Goal: Navigation & Orientation: Find specific page/section

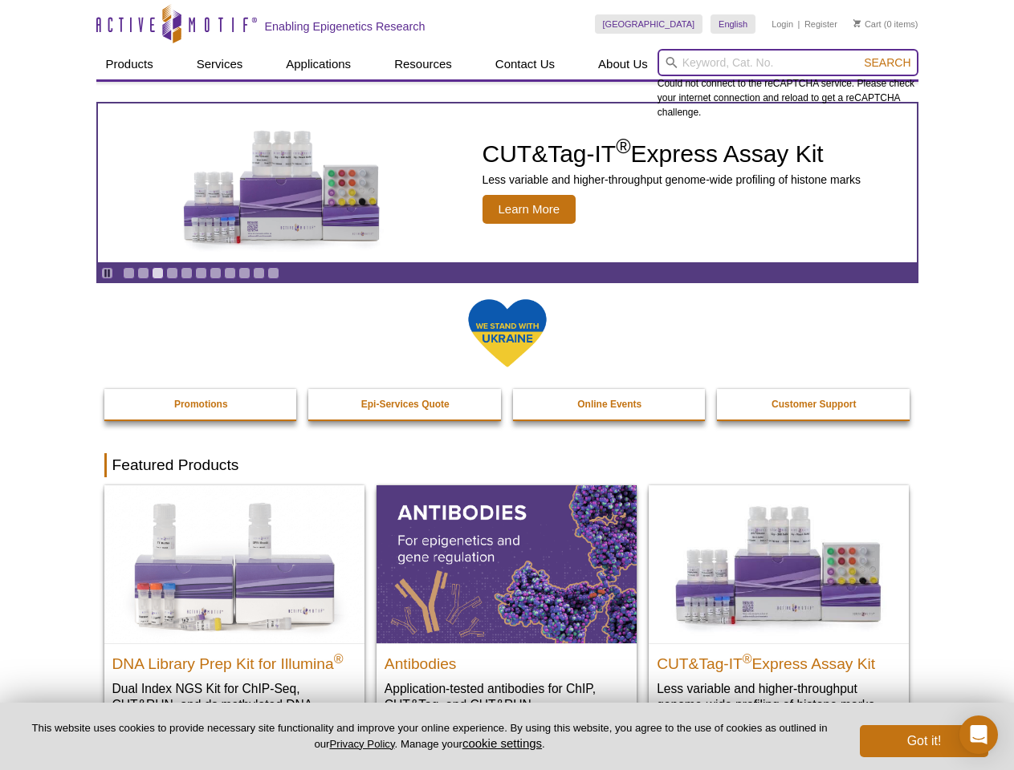
click at [787, 63] on input "search" at bounding box center [787, 62] width 261 height 27
click at [887, 63] on span "Search" at bounding box center [887, 62] width 47 height 13
click at [107, 273] on icon "Pause" at bounding box center [107, 273] width 10 height 10
click at [128, 273] on link "Go to slide 1" at bounding box center [129, 273] width 12 height 12
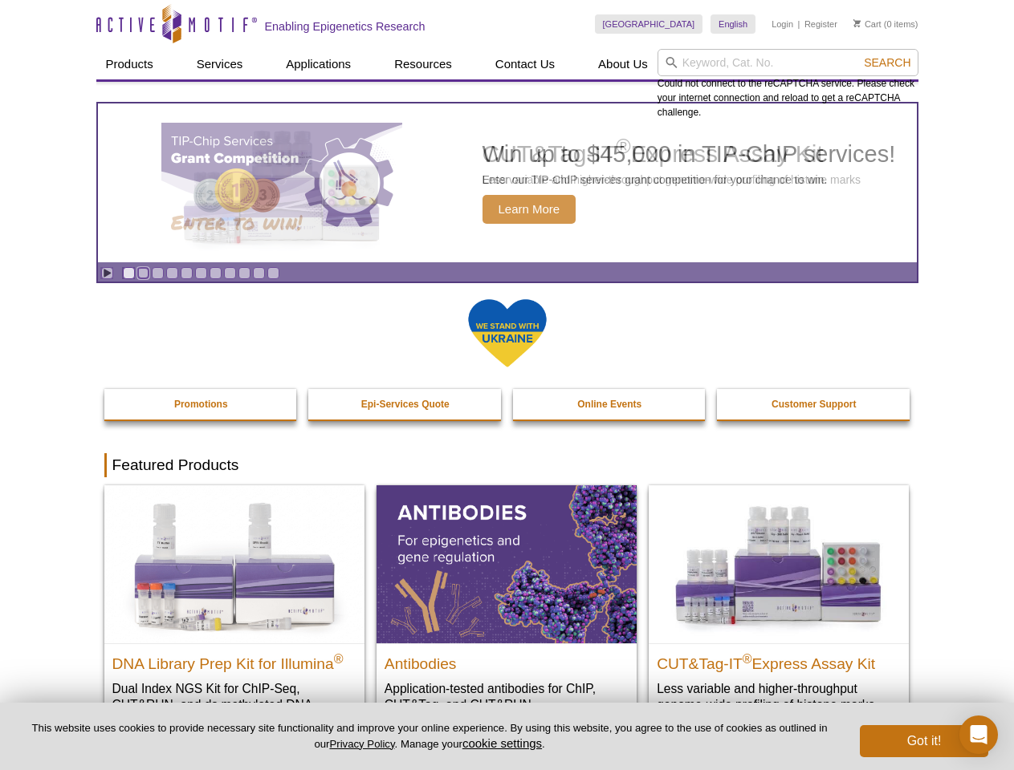
click at [143, 273] on link "Go to slide 2" at bounding box center [143, 273] width 12 height 12
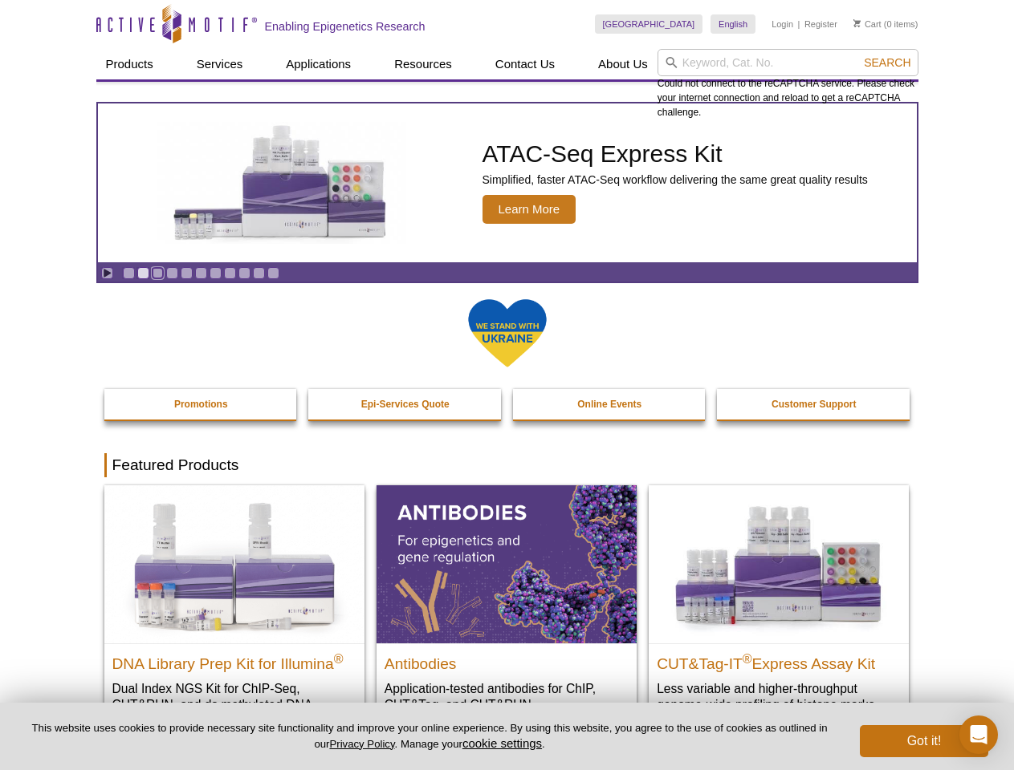
click at [157, 273] on link "Go to slide 3" at bounding box center [158, 273] width 12 height 12
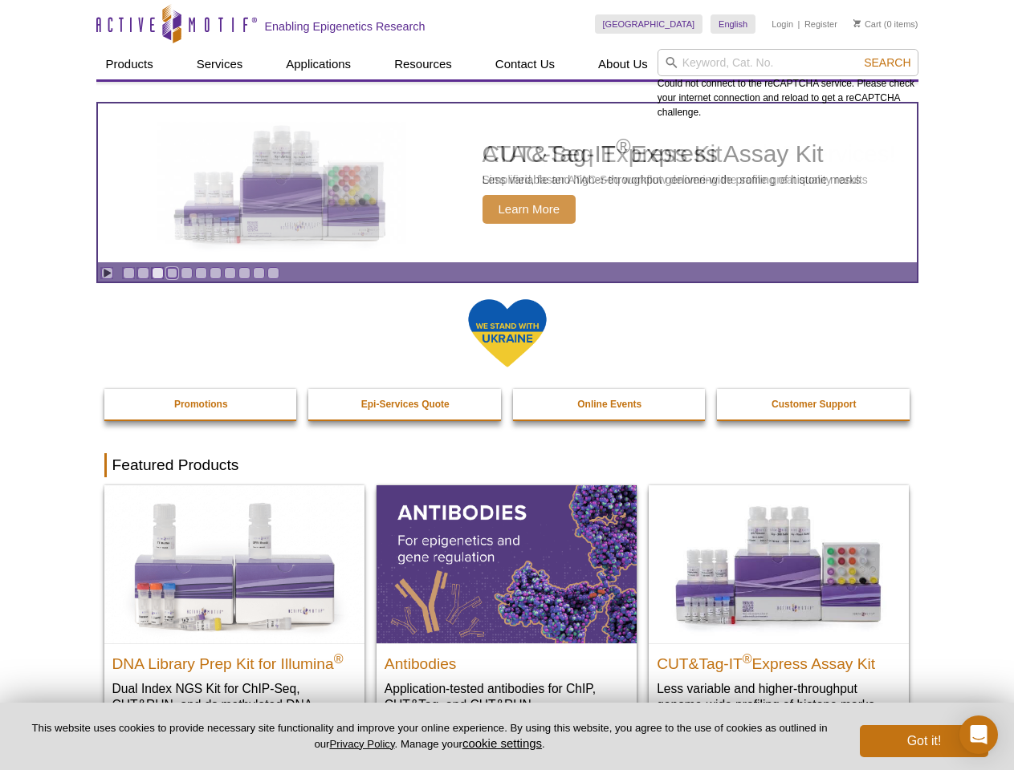
click at [172, 273] on link "Go to slide 4" at bounding box center [172, 273] width 12 height 12
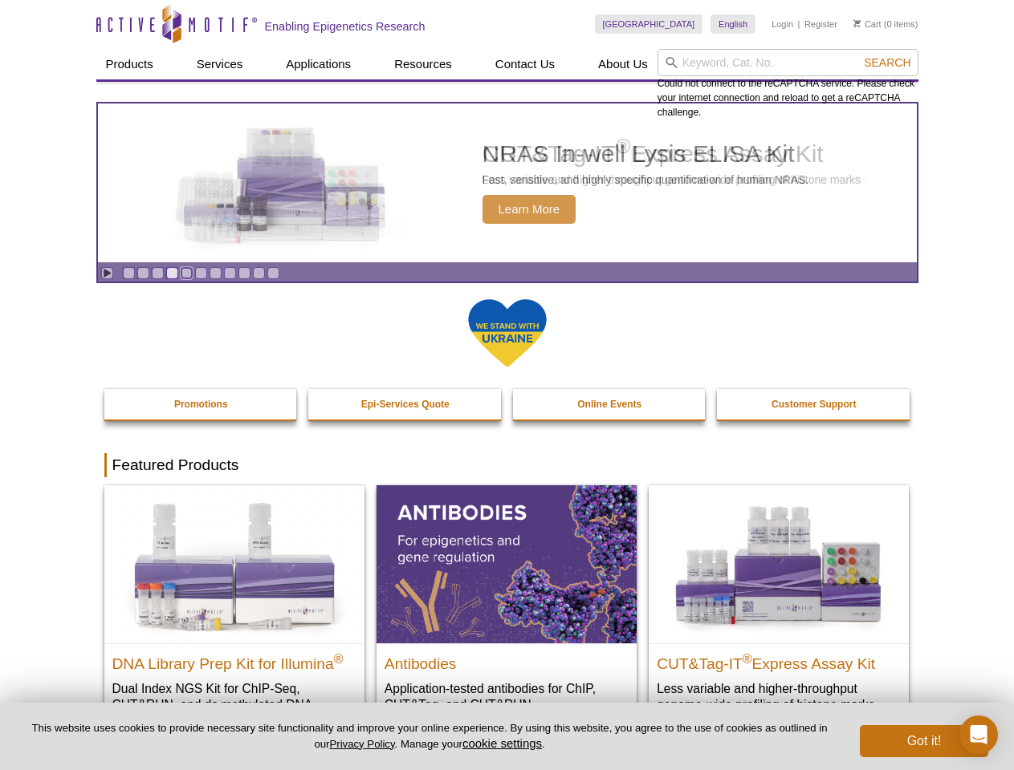
click at [186, 273] on link "Go to slide 5" at bounding box center [187, 273] width 12 height 12
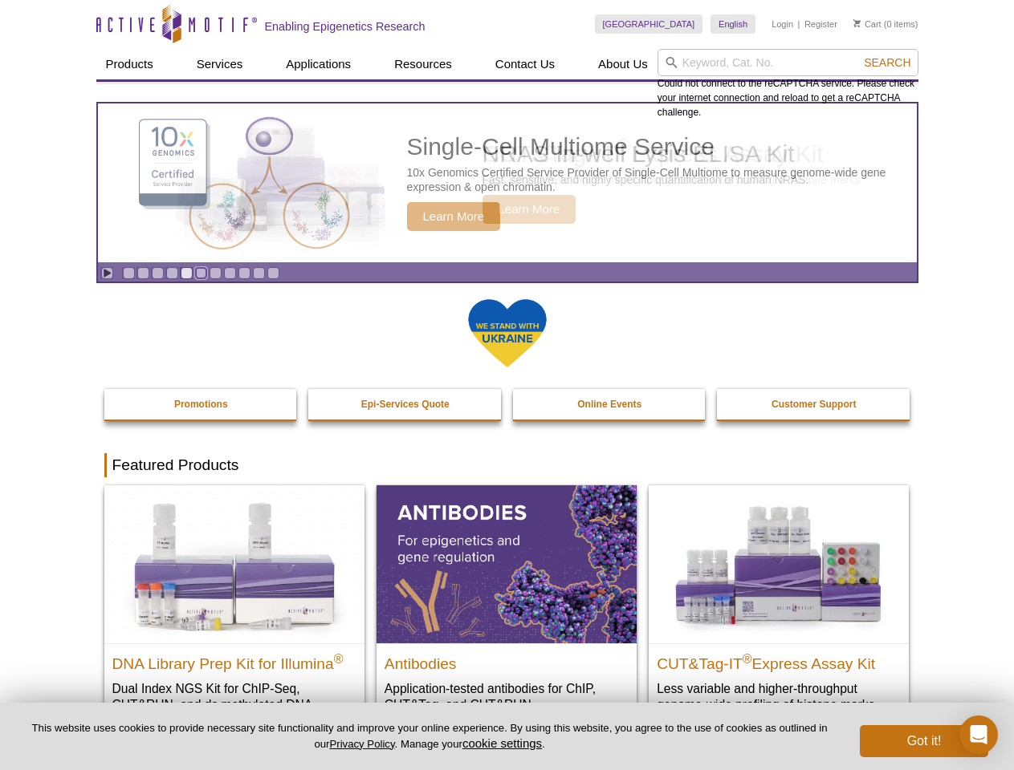
click at [201, 273] on link "Go to slide 6" at bounding box center [201, 273] width 12 height 12
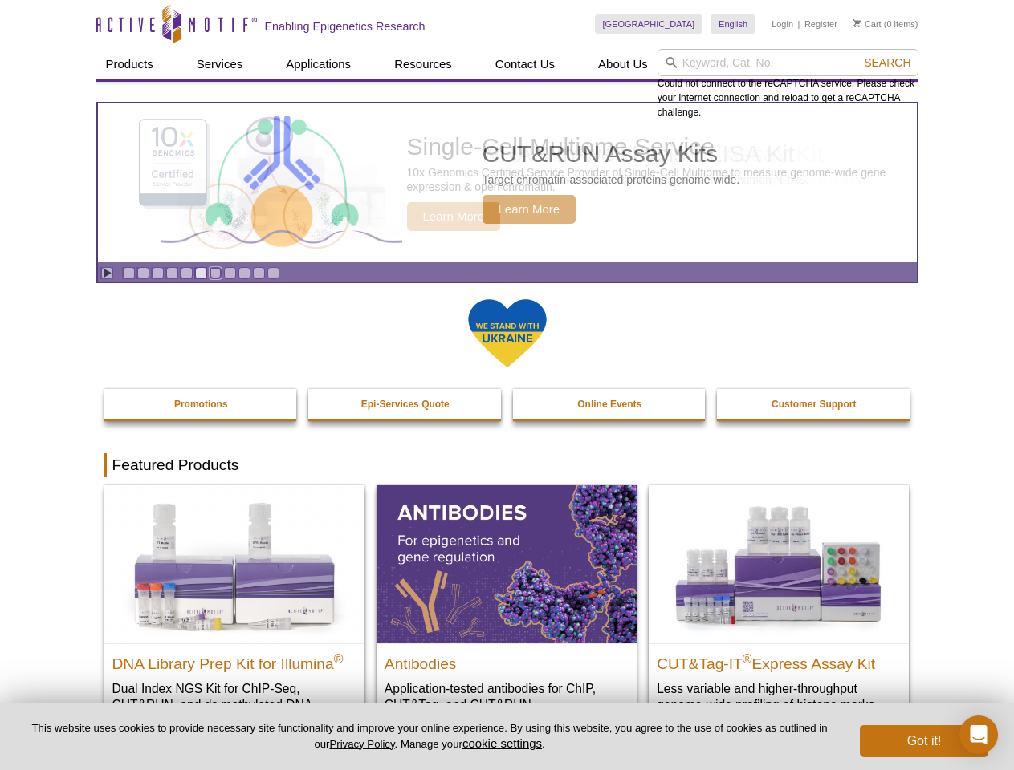
click at [215, 273] on link "Go to slide 7" at bounding box center [215, 273] width 12 height 12
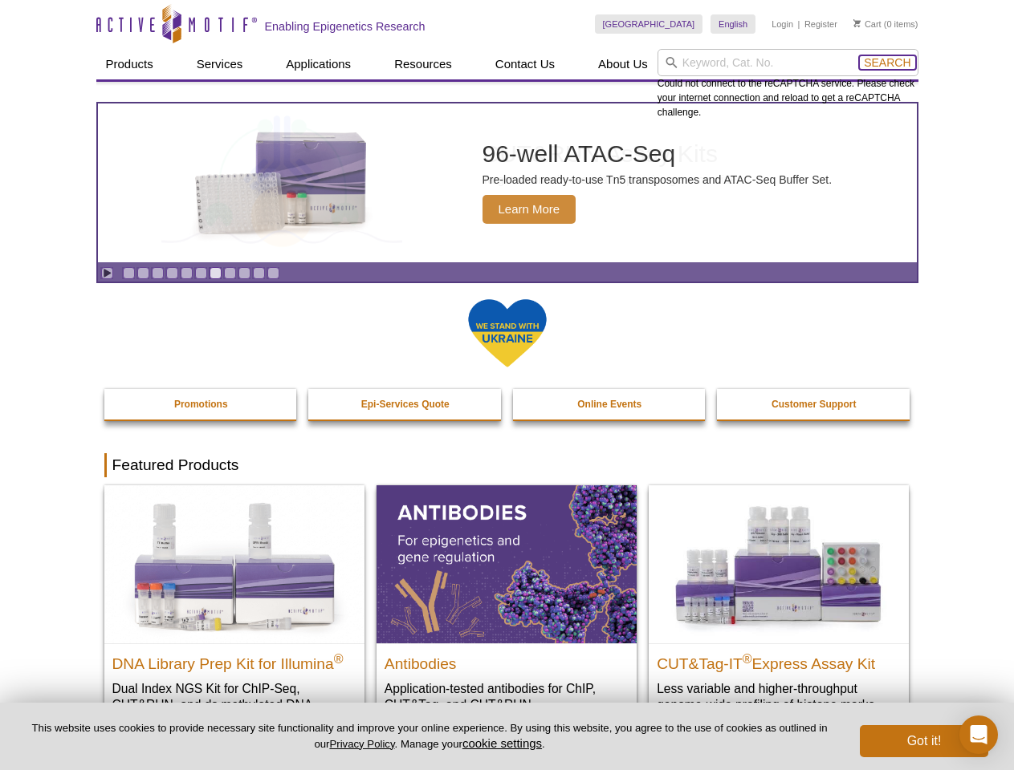
click at [887, 63] on span "Search" at bounding box center [887, 62] width 47 height 13
